Goal: Task Accomplishment & Management: Manage account settings

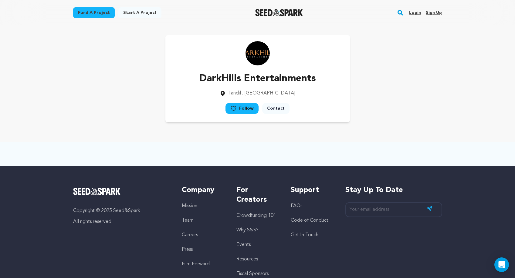
click at [415, 13] on link "Login" at bounding box center [415, 13] width 12 height 10
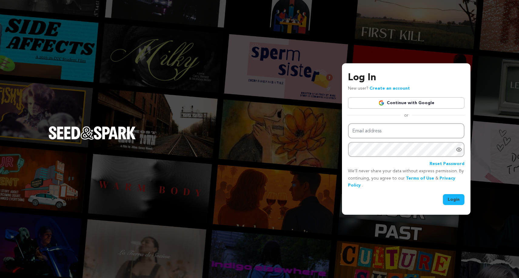
click at [407, 106] on link "Continue with Google" at bounding box center [406, 103] width 116 height 12
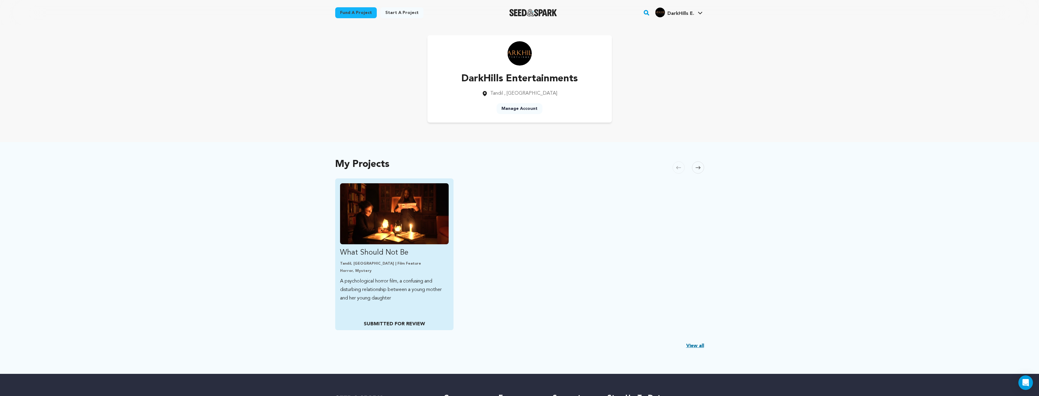
click at [416, 221] on img "Fund What Should Not Be" at bounding box center [394, 213] width 109 height 61
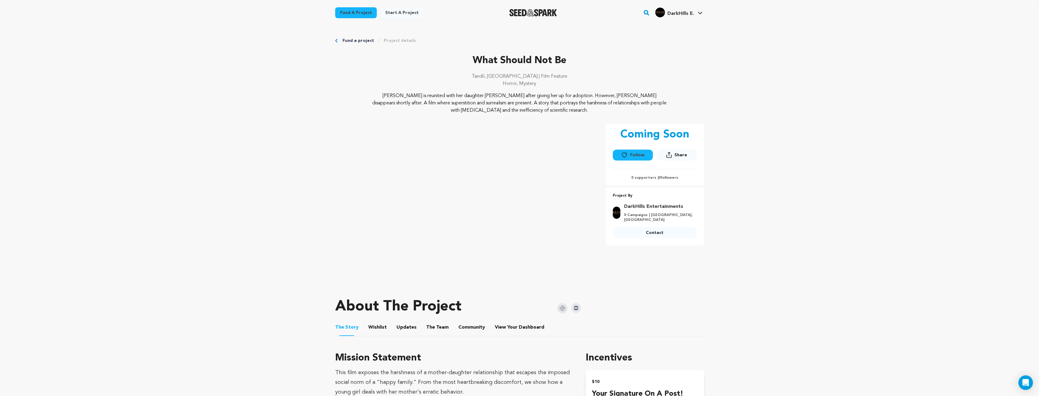
drag, startPoint x: 465, startPoint y: 103, endPoint x: 558, endPoint y: 114, distance: 93.7
click at [558, 114] on div "What Should Not Be Tandil, Argentina | Film Feature Horror, Mystery What Should…" at bounding box center [519, 161] width 369 height 217
click at [571, 113] on p "[PERSON_NAME] is reunited with her daughter [PERSON_NAME] after giving her up f…" at bounding box center [519, 103] width 295 height 22
click at [499, 105] on p "[PERSON_NAME] is reunited with her daughter [PERSON_NAME] after giving her up f…" at bounding box center [519, 103] width 295 height 22
click at [391, 93] on p "[PERSON_NAME] is reunited with her daughter [PERSON_NAME] after giving her up f…" at bounding box center [519, 103] width 295 height 22
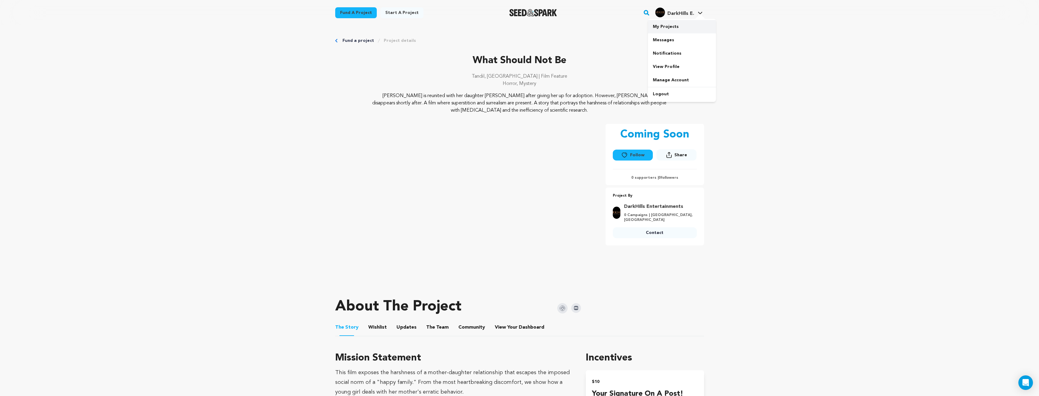
click at [668, 27] on link "My Projects" at bounding box center [682, 26] width 68 height 13
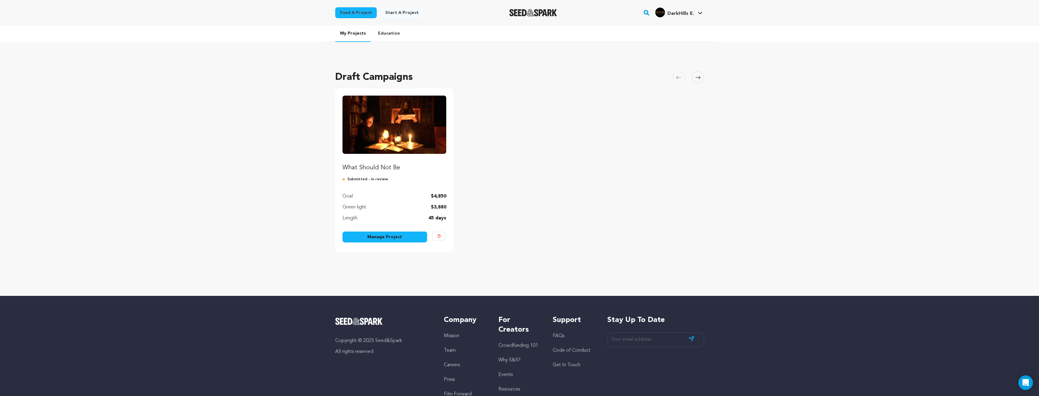
click at [389, 235] on link "Manage Project" at bounding box center [384, 236] width 85 height 11
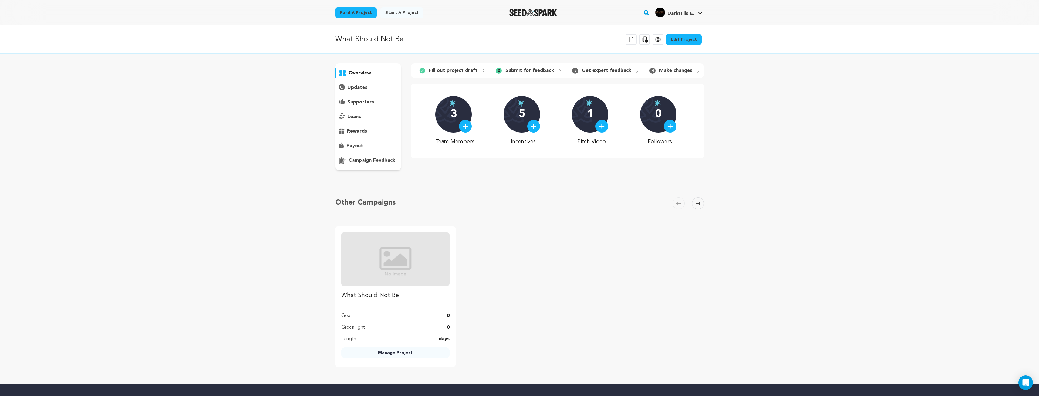
click at [679, 40] on link "Edit Project" at bounding box center [684, 39] width 36 height 11
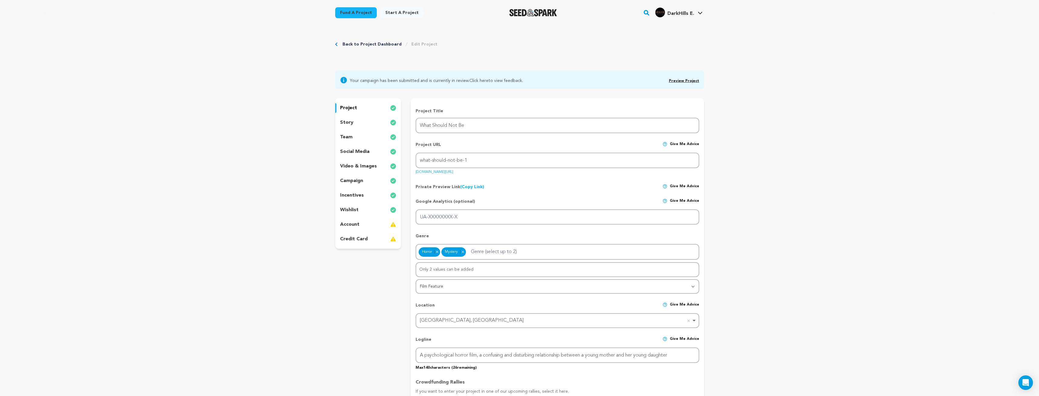
click at [348, 124] on p "story" at bounding box center [346, 122] width 13 height 7
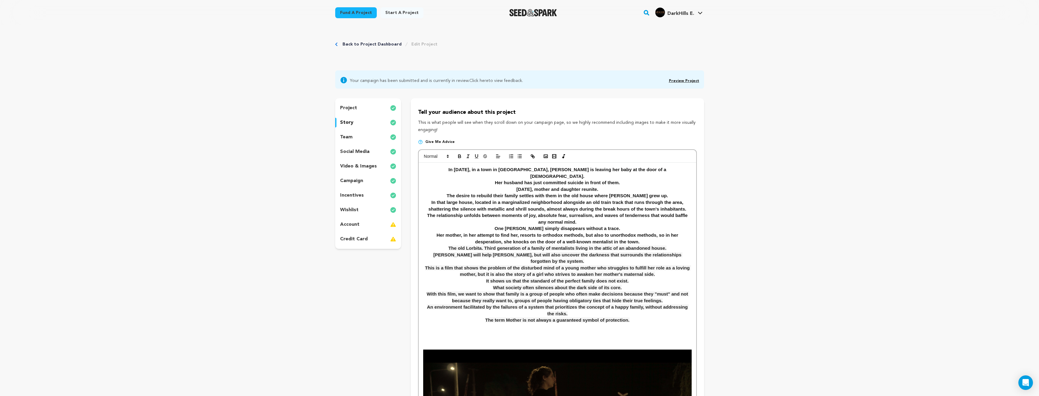
click at [346, 139] on p "team" at bounding box center [346, 136] width 12 height 7
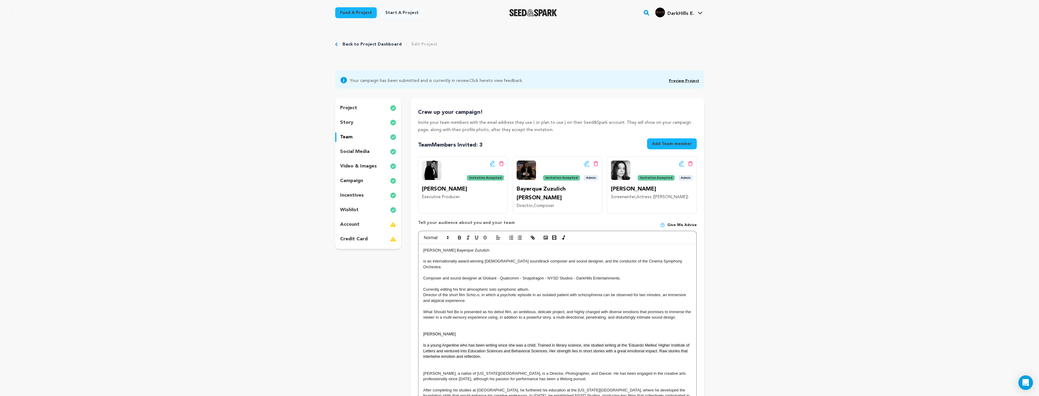
click at [360, 151] on p "social media" at bounding box center [354, 151] width 29 height 7
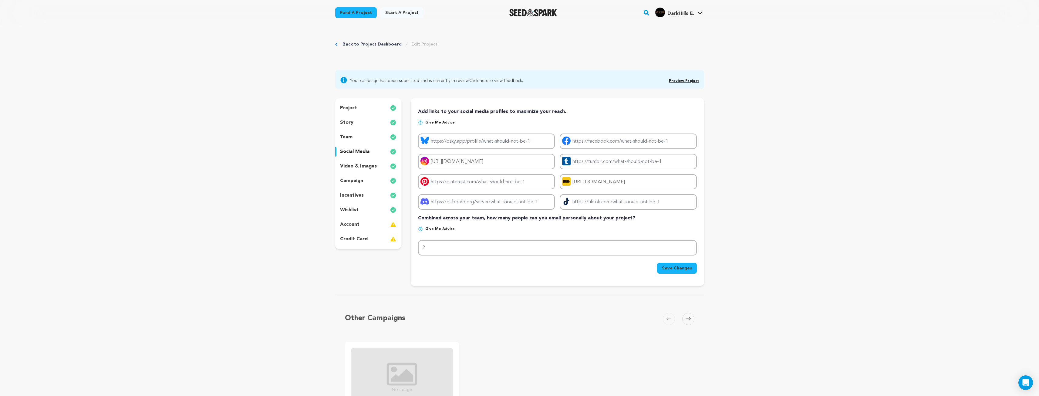
click at [350, 107] on p "project" at bounding box center [348, 107] width 17 height 7
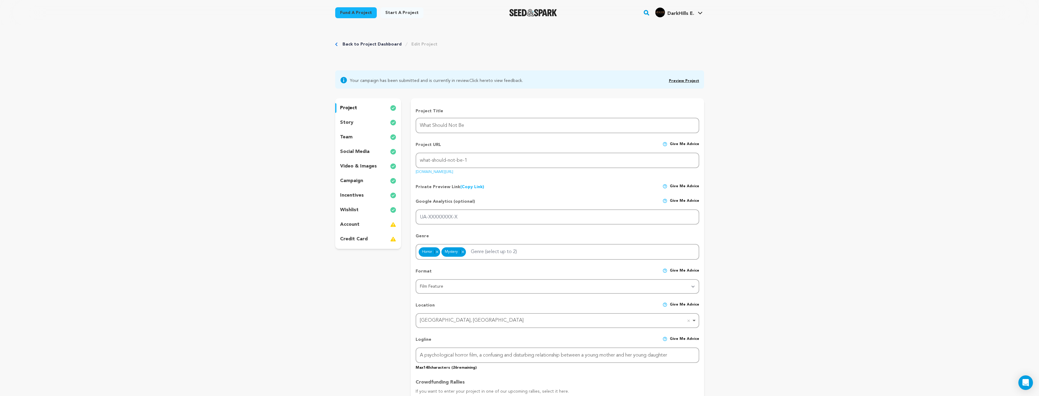
click at [355, 122] on div "story" at bounding box center [368, 123] width 66 height 10
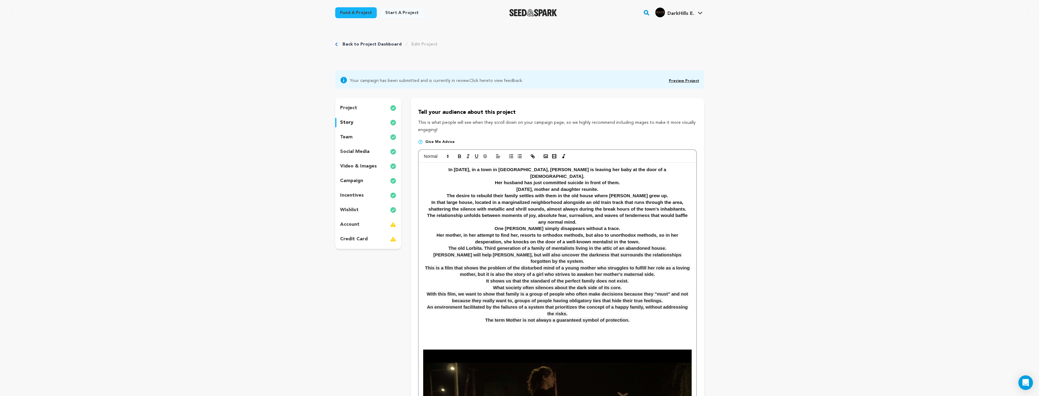
click at [363, 108] on div "project" at bounding box center [368, 108] width 66 height 10
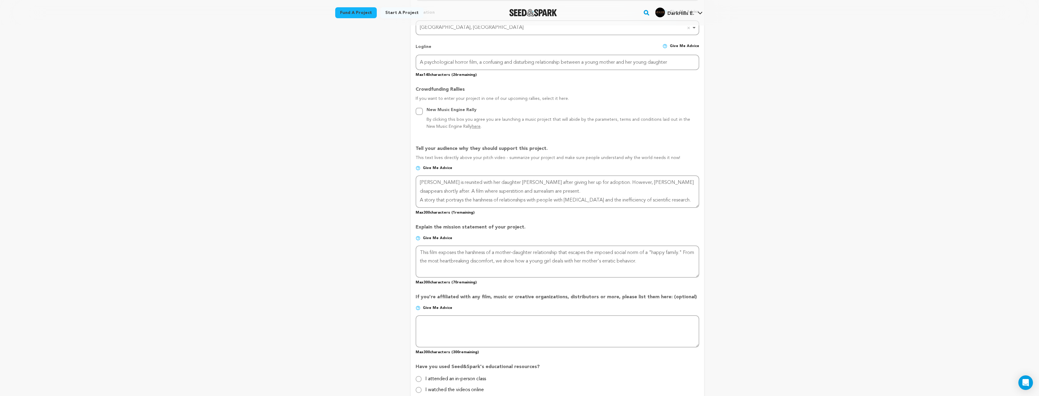
scroll to position [303, 0]
